Goal: Task Accomplishment & Management: Manage account settings

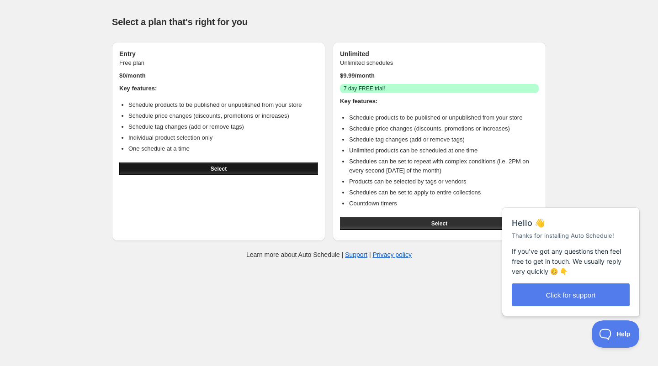
click at [205, 170] on button "Select" at bounding box center [218, 169] width 199 height 13
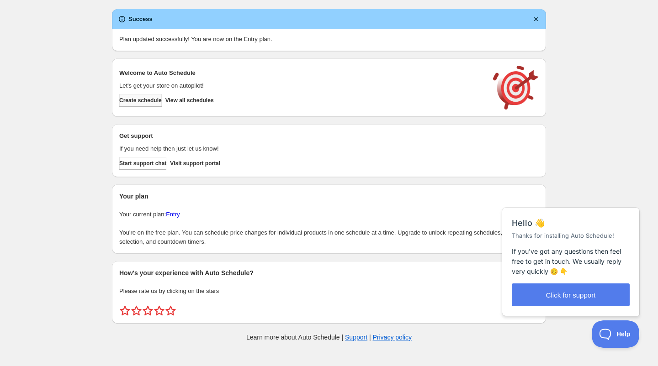
click at [149, 103] on span "Create schedule" at bounding box center [140, 100] width 42 height 7
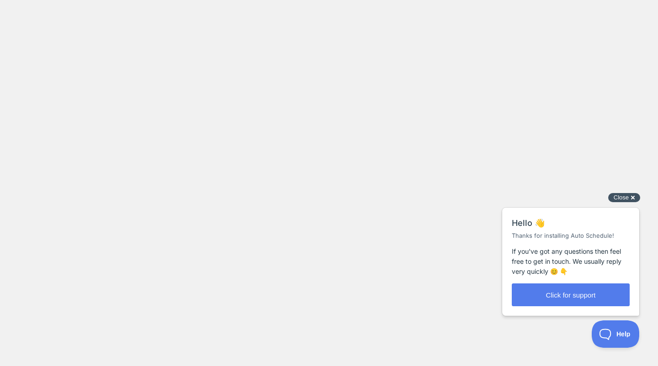
click at [633, 198] on div "Close cross-small" at bounding box center [624, 198] width 32 height 10
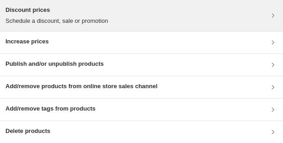
click at [244, 21] on div "Discount prices Schedule a discount, sale or promotion" at bounding box center [141, 15] width 272 height 20
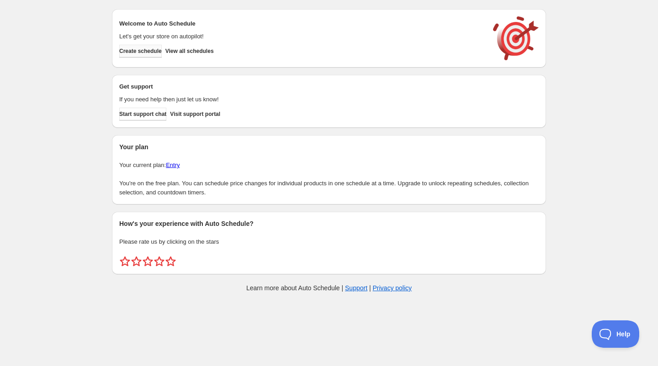
click at [143, 55] on button "Create schedule" at bounding box center [140, 51] width 42 height 13
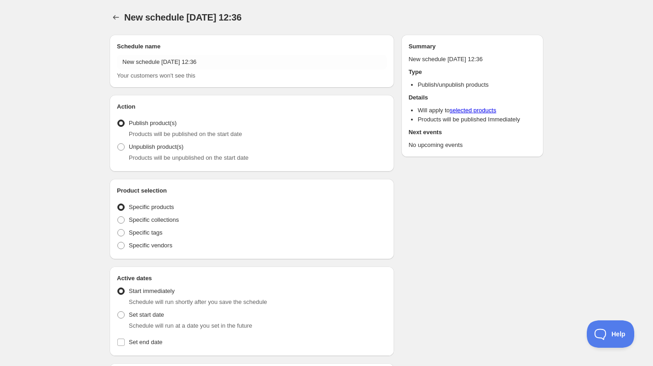
radio input "true"
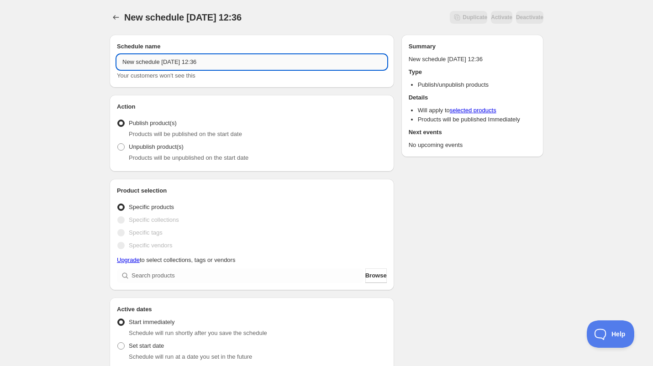
click at [226, 63] on input "New schedule Oct 02 2025 12:36" at bounding box center [252, 62] width 270 height 15
type input "N"
type input "Fulleylove"
click at [126, 147] on label "Unpublish product(s)" at bounding box center [150, 147] width 67 height 13
click at [118, 144] on input "Unpublish product(s)" at bounding box center [117, 143] width 0 height 0
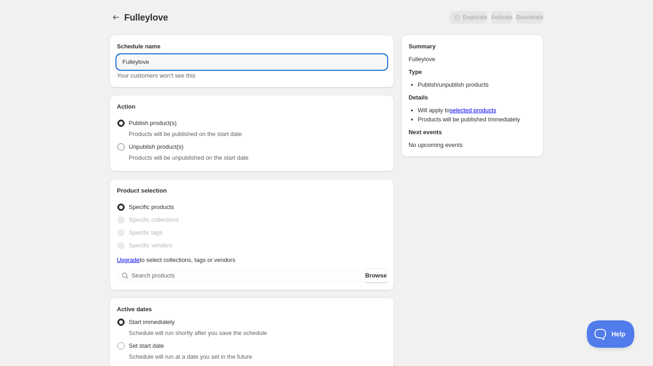
radio input "true"
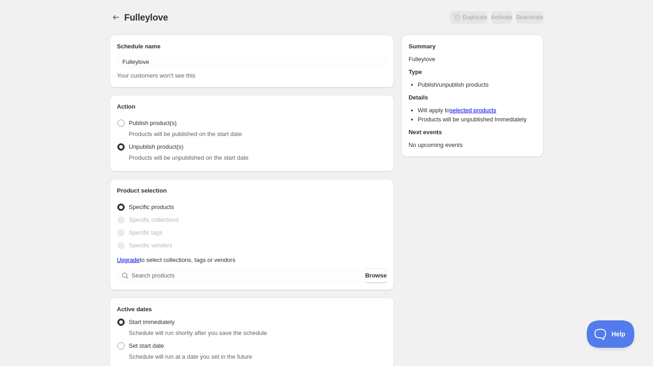
scroll to position [46, 0]
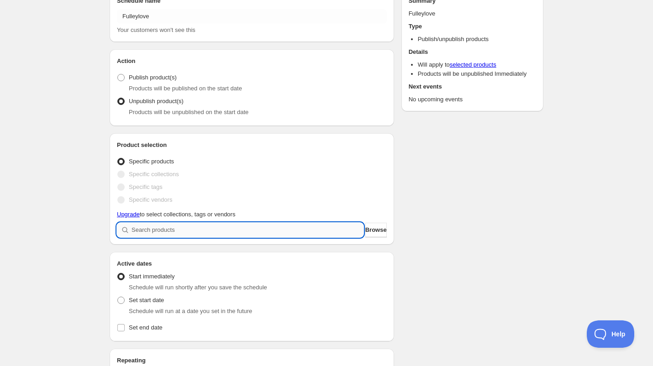
click at [209, 229] on input "search" at bounding box center [248, 230] width 232 height 15
type input "t"
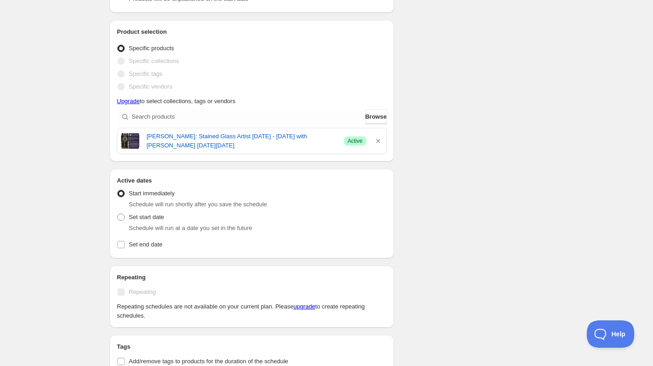
scroll to position [183, 0]
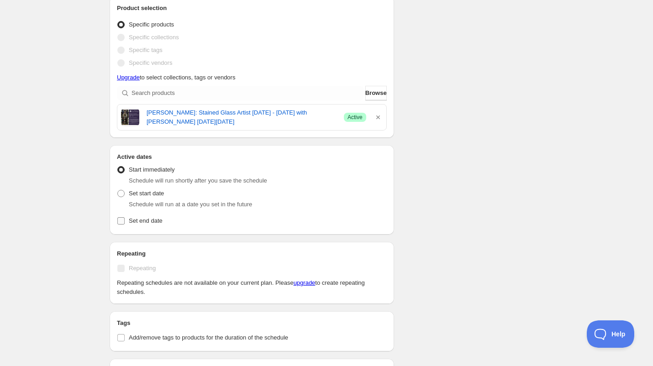
click at [123, 220] on input "Set end date" at bounding box center [120, 221] width 7 height 7
checkbox input "true"
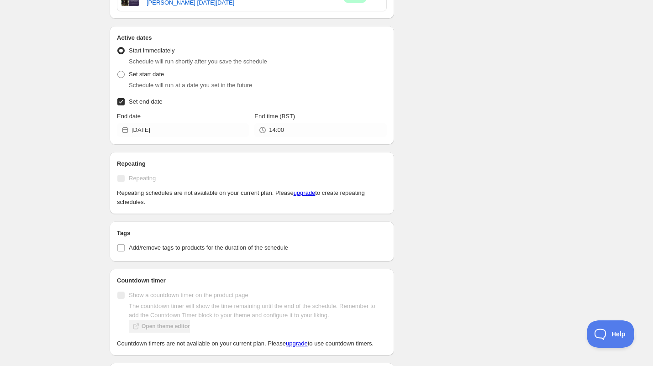
scroll to position [320, 0]
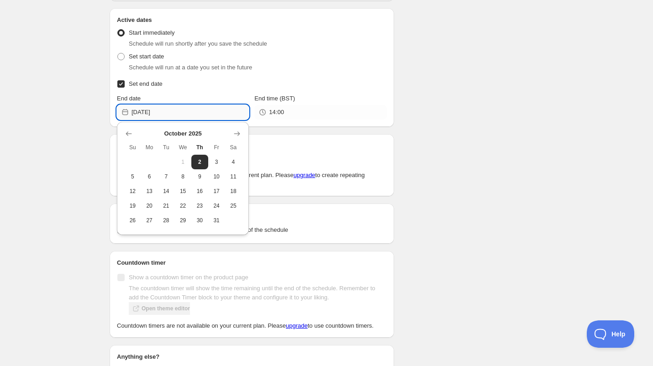
click at [169, 115] on input "[DATE]" at bounding box center [190, 112] width 117 height 15
click at [186, 177] on span "8" at bounding box center [183, 176] width 10 height 7
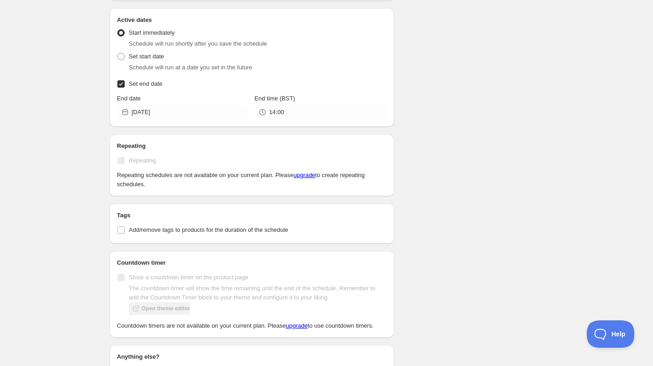
type input "[DATE]"
click at [285, 112] on input "14:00" at bounding box center [327, 112] width 117 height 15
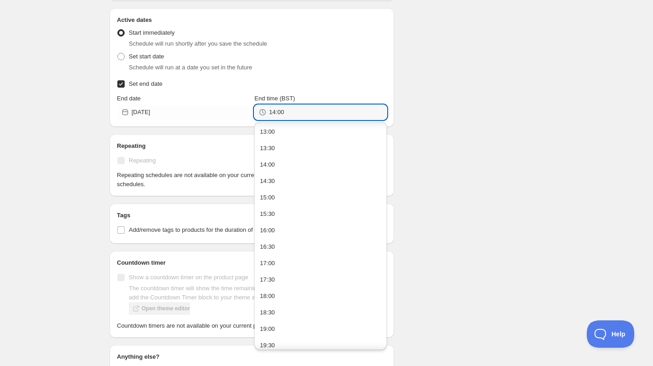
scroll to position [411, 0]
click at [275, 245] on button "16:00" at bounding box center [320, 247] width 127 height 15
type input "16:00"
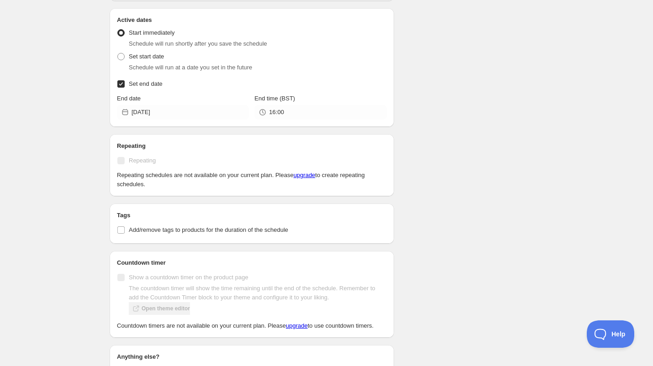
click at [224, 132] on div "Schedule name Fulleylove Your customers won't see this Action Action Publish pr…" at bounding box center [252, 78] width 285 height 727
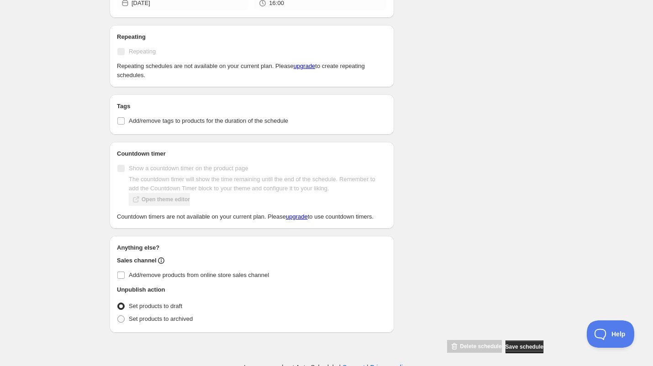
scroll to position [434, 0]
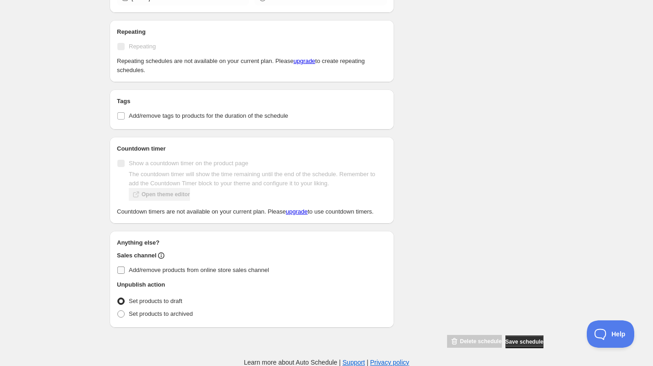
click at [123, 270] on input "Add/remove products from online store sales channel" at bounding box center [120, 270] width 7 height 7
checkbox input "true"
click at [512, 343] on span "Save schedule" at bounding box center [525, 342] width 38 height 7
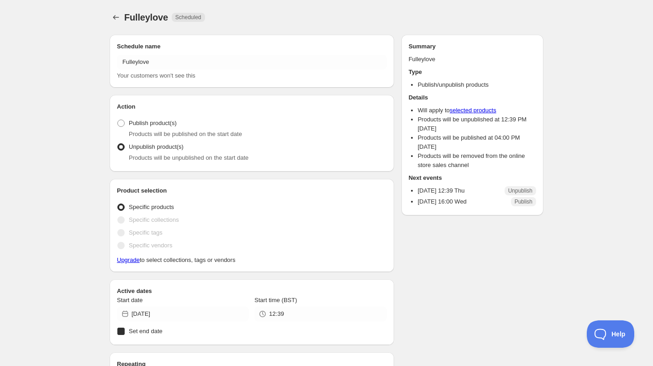
radio input "true"
checkbox input "true"
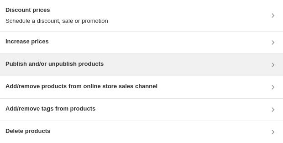
click at [140, 69] on div "Publish and/or unpublish products" at bounding box center [141, 64] width 272 height 11
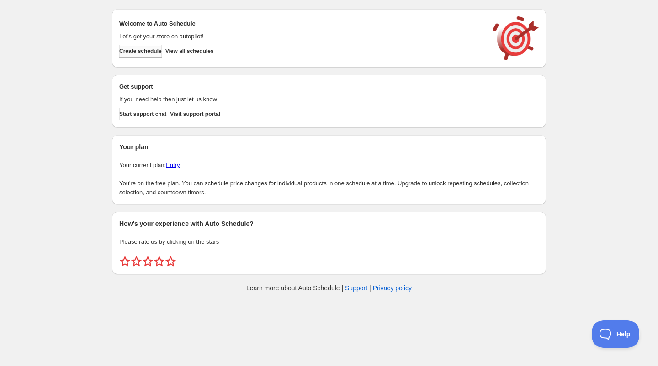
click at [158, 52] on span "Create schedule" at bounding box center [140, 51] width 42 height 7
click at [146, 52] on span "Create schedule" at bounding box center [140, 51] width 42 height 7
click at [199, 53] on span "View all schedules" at bounding box center [189, 51] width 48 height 7
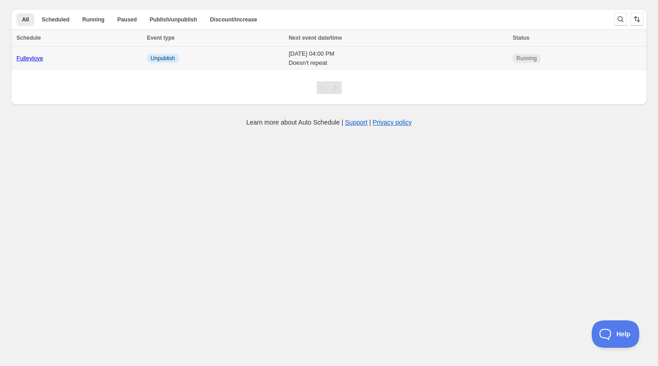
click at [322, 59] on td "[DATE] 04:00 PM Doesn't repeat" at bounding box center [398, 59] width 224 height 24
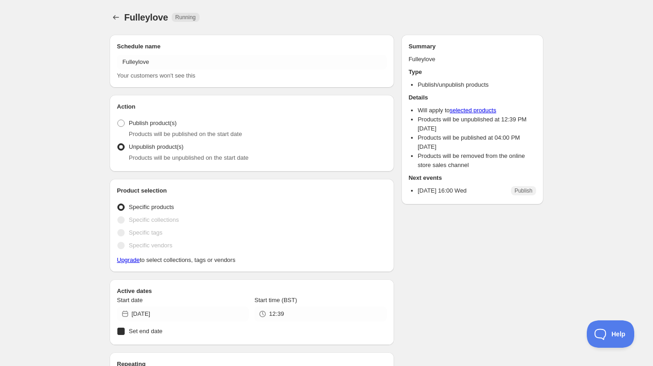
radio input "true"
checkbox input "true"
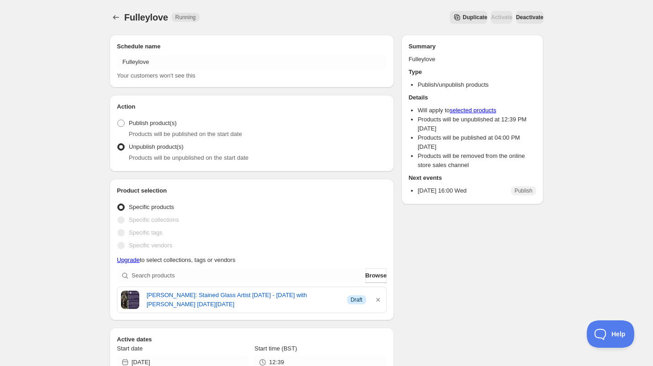
click at [526, 18] on span "Deactivate" at bounding box center [529, 17] width 27 height 7
click at [516, 19] on span "Deactivate" at bounding box center [529, 17] width 27 height 7
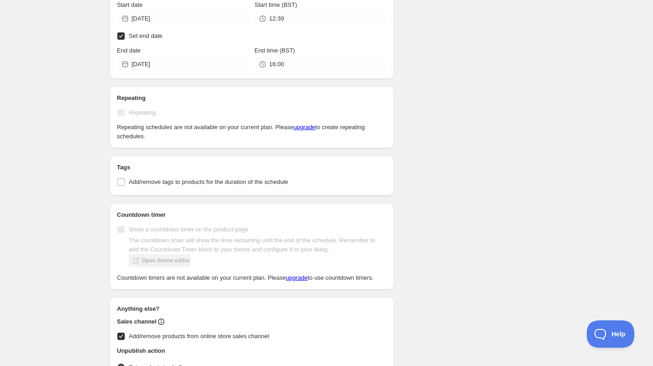
scroll to position [462, 0]
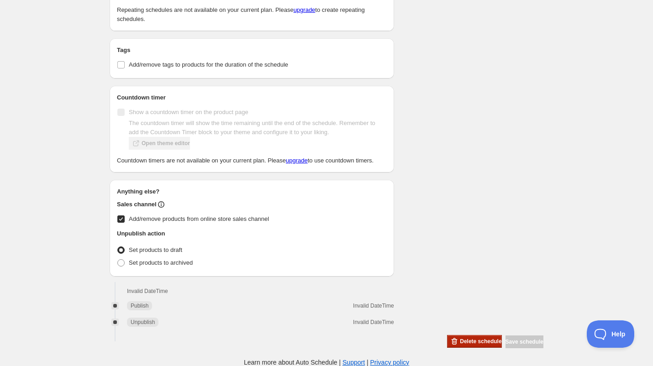
click at [460, 342] on span "Delete schedule" at bounding box center [481, 341] width 42 height 7
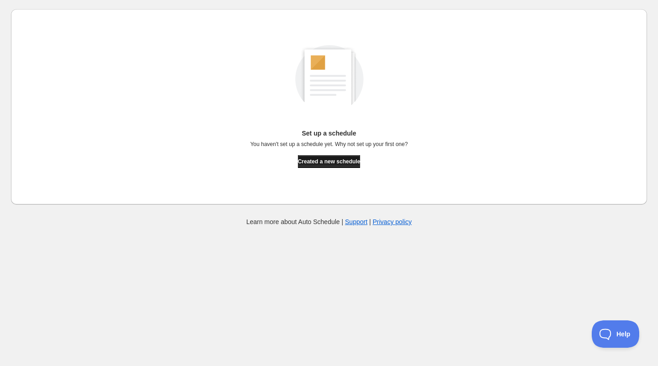
click at [304, 165] on span "Created a new schedule" at bounding box center [329, 161] width 63 height 7
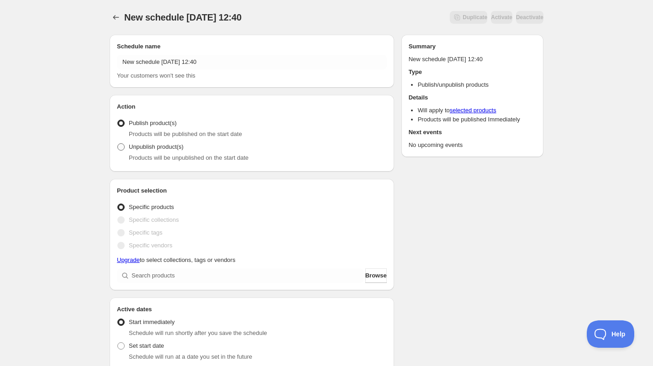
click at [123, 146] on span at bounding box center [120, 146] width 7 height 7
click at [118, 144] on input "Unpublish product(s)" at bounding box center [117, 143] width 0 height 0
radio input "true"
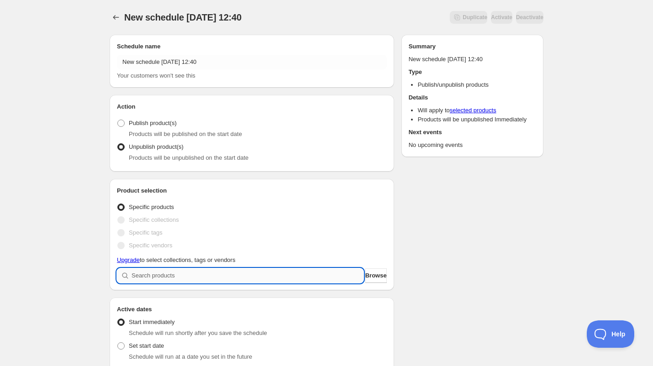
click at [210, 278] on input "search" at bounding box center [248, 276] width 232 height 15
type input "t"
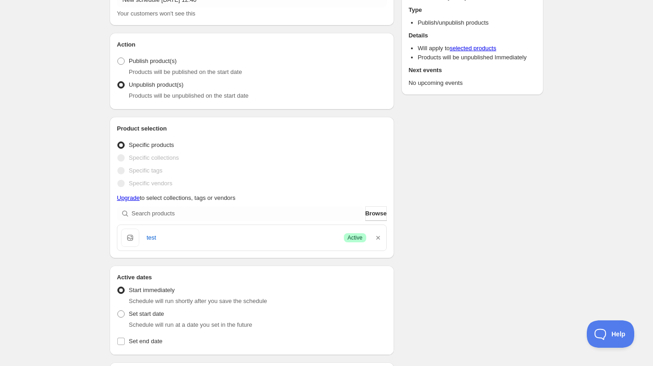
scroll to position [137, 0]
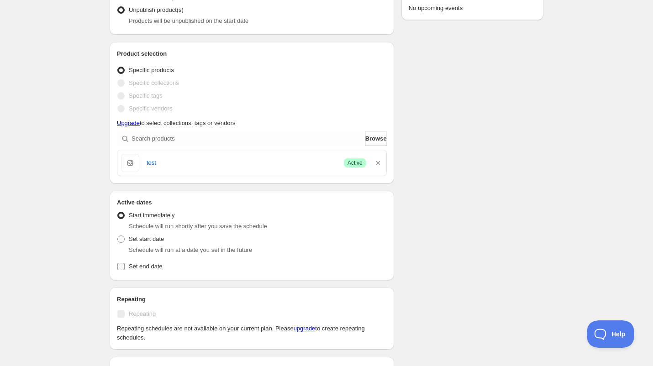
click at [119, 266] on input "Set end date" at bounding box center [120, 266] width 7 height 7
checkbox input "true"
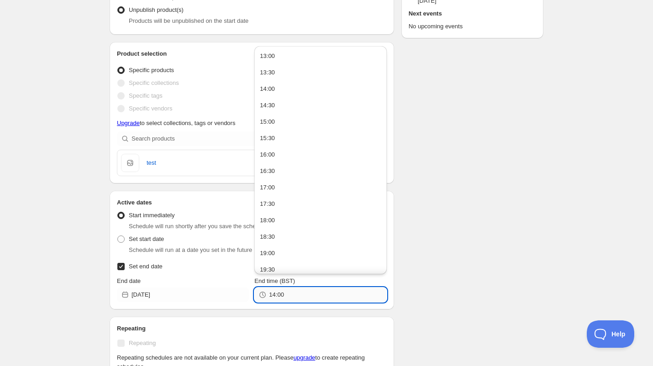
click at [287, 295] on input "14:00" at bounding box center [327, 295] width 117 height 15
type input "1"
type input "12:42"
click at [457, 291] on div "Schedule name New schedule [DATE] 12:40 Your customers won't see this Action Ac…" at bounding box center [322, 268] width 441 height 756
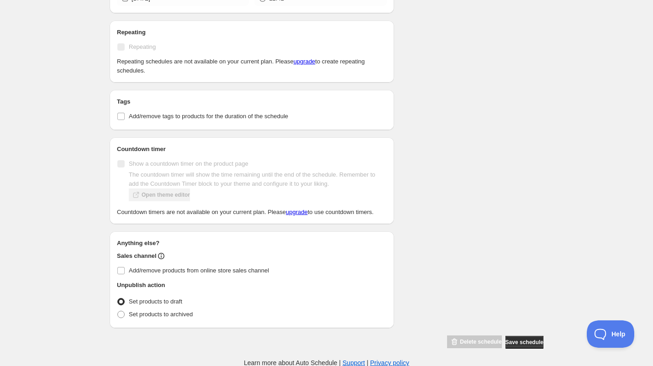
scroll to position [434, 0]
click at [122, 269] on input "Add/remove products from online store sales channel" at bounding box center [120, 270] width 7 height 7
checkbox input "true"
click at [512, 342] on span "Save schedule" at bounding box center [525, 342] width 38 height 7
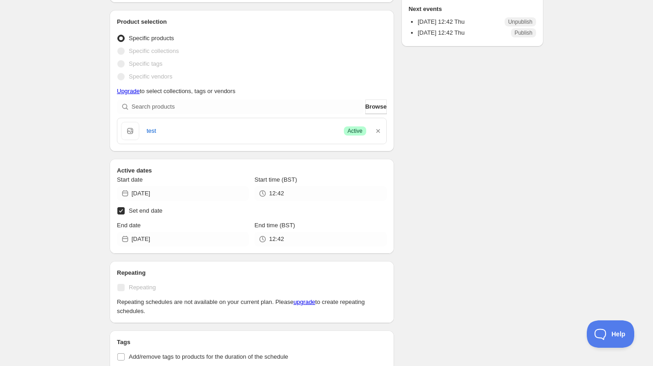
scroll to position [183, 0]
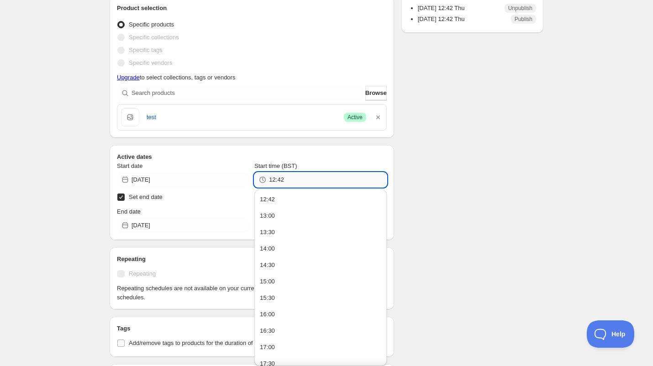
drag, startPoint x: 287, startPoint y: 180, endPoint x: 271, endPoint y: 181, distance: 16.1
click at [271, 181] on input "12:42" at bounding box center [327, 180] width 117 height 15
click at [262, 153] on h2 "Active dates" at bounding box center [252, 157] width 270 height 9
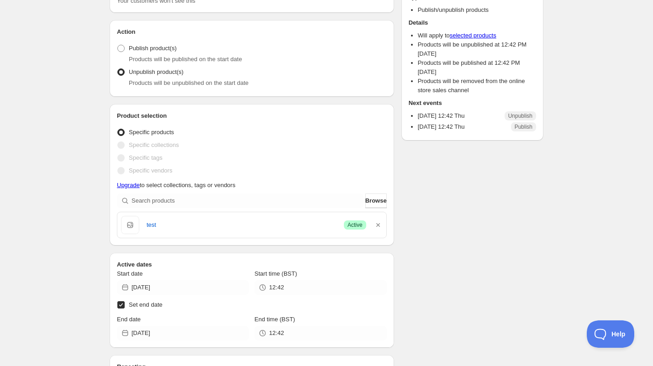
scroll to position [46, 0]
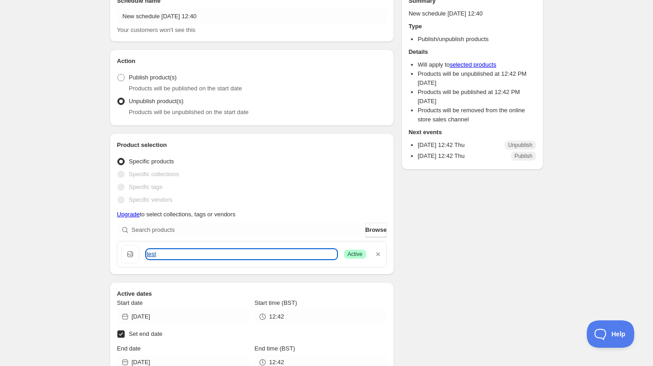
click at [154, 259] on link "test" at bounding box center [242, 254] width 190 height 9
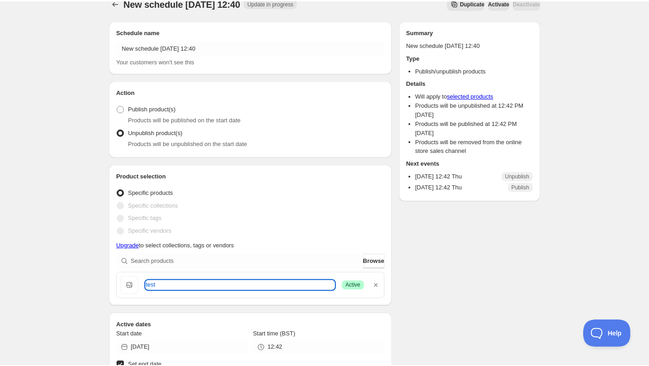
scroll to position [0, 0]
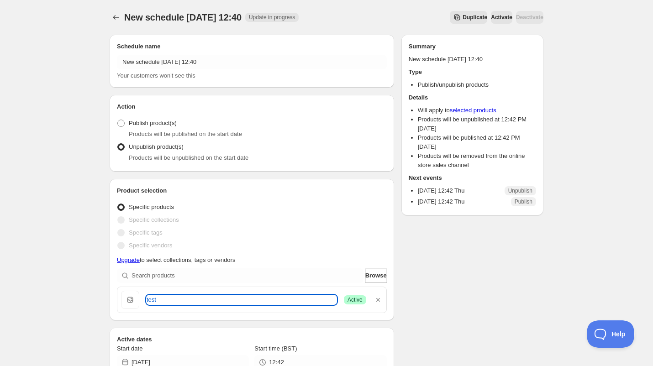
type input "14:00"
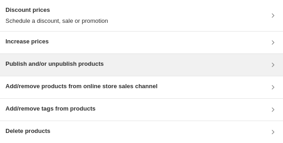
click at [80, 68] on h3 "Publish and/or unpublish products" at bounding box center [54, 63] width 98 height 9
